Goal: Information Seeking & Learning: Learn about a topic

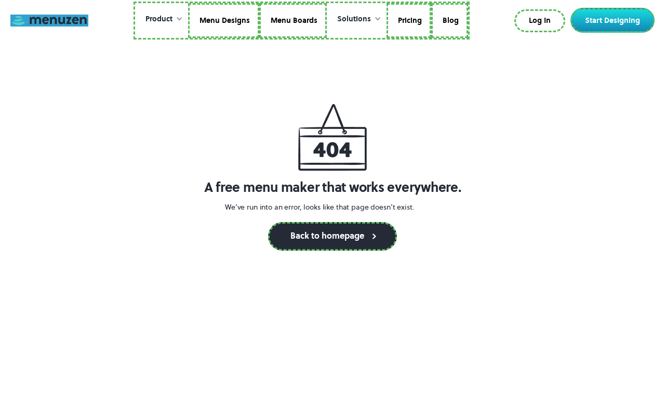
click at [49, 20] on link at bounding box center [49, 21] width 78 height 12
click at [224, 20] on link "Menu Designs" at bounding box center [225, 20] width 71 height 35
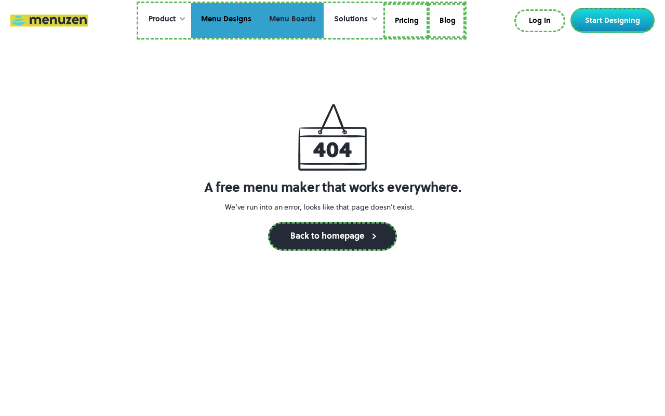
click at [291, 20] on link "Menu Boards" at bounding box center [291, 20] width 64 height 35
click at [405, 20] on link "Pricing" at bounding box center [406, 20] width 42 height 35
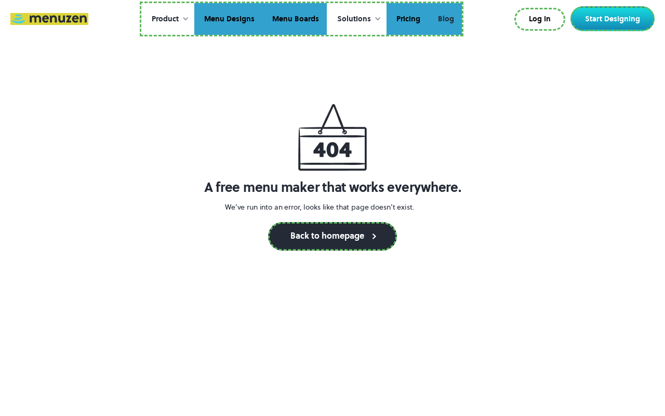
click at [445, 19] on link "Blog" at bounding box center [445, 19] width 34 height 32
click at [542, 19] on link "Log In" at bounding box center [539, 19] width 51 height 23
click at [615, 19] on link "Start Designing" at bounding box center [612, 18] width 84 height 25
